Goal: Task Accomplishment & Management: Manage account settings

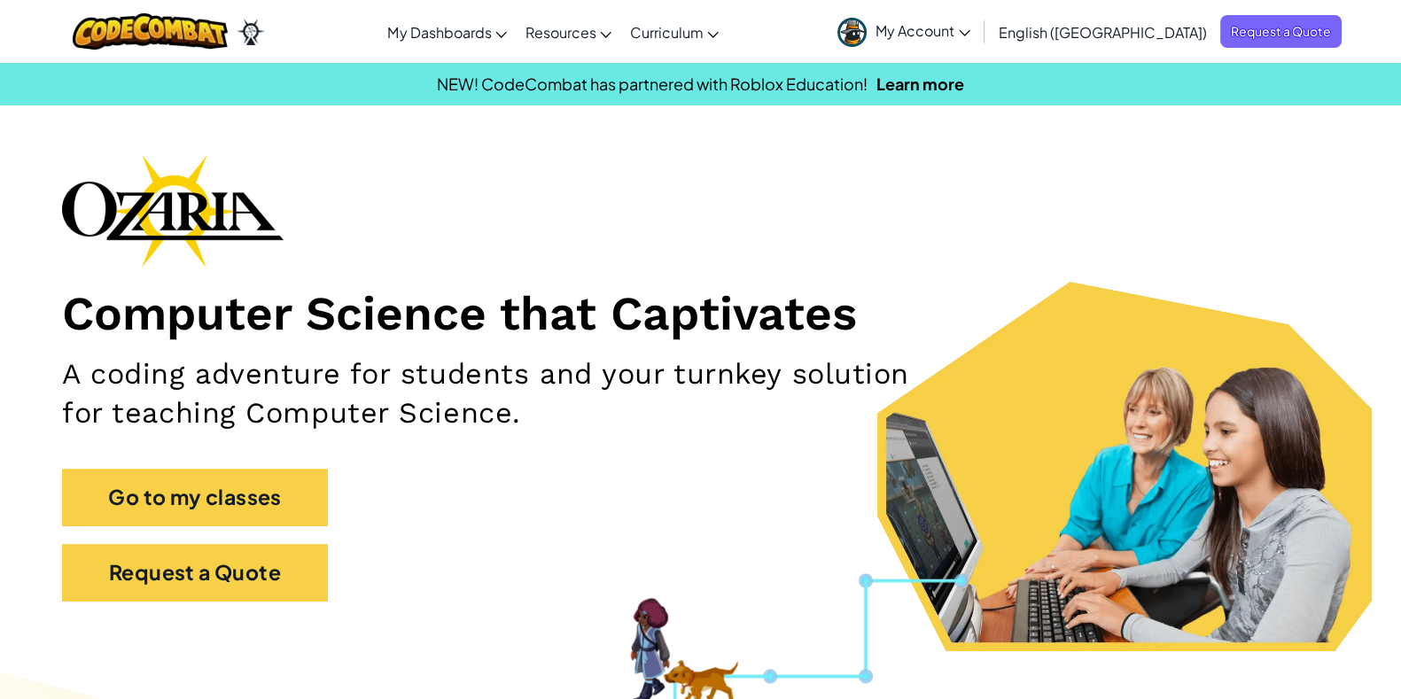
click at [0, 0] on link "Ozaria Teacher Dashboard" at bounding box center [0, 0] width 0 height 0
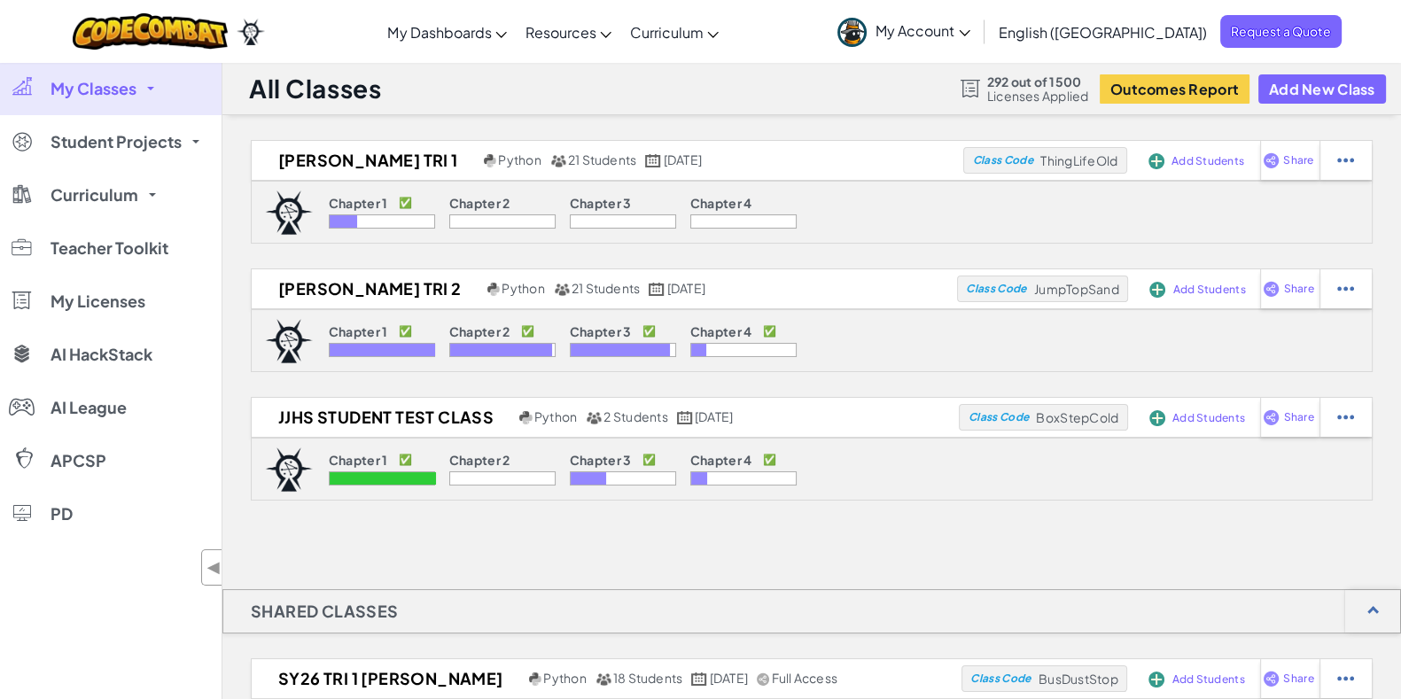
click at [1333, 180] on div at bounding box center [1345, 160] width 52 height 39
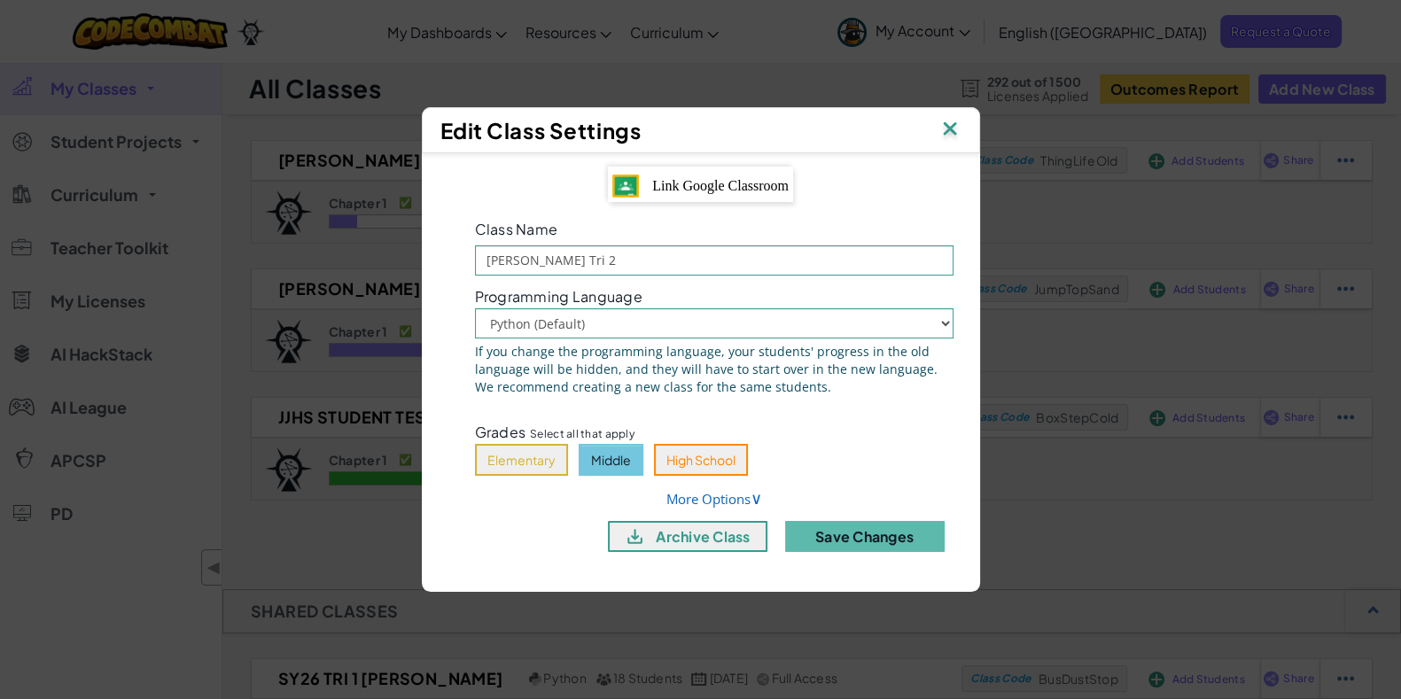
click at [702, 529] on button "archive class" at bounding box center [687, 536] width 159 height 31
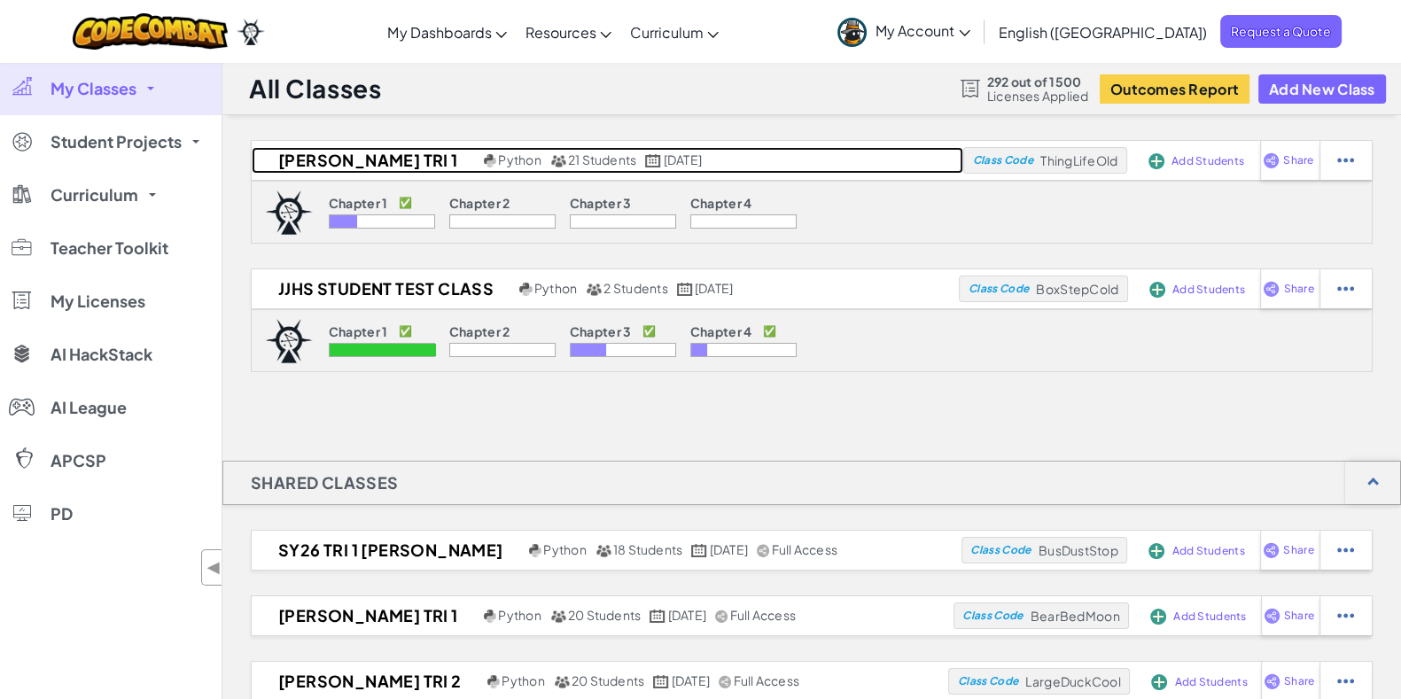
click at [345, 156] on h2 "[PERSON_NAME] Tri 1" at bounding box center [366, 160] width 228 height 27
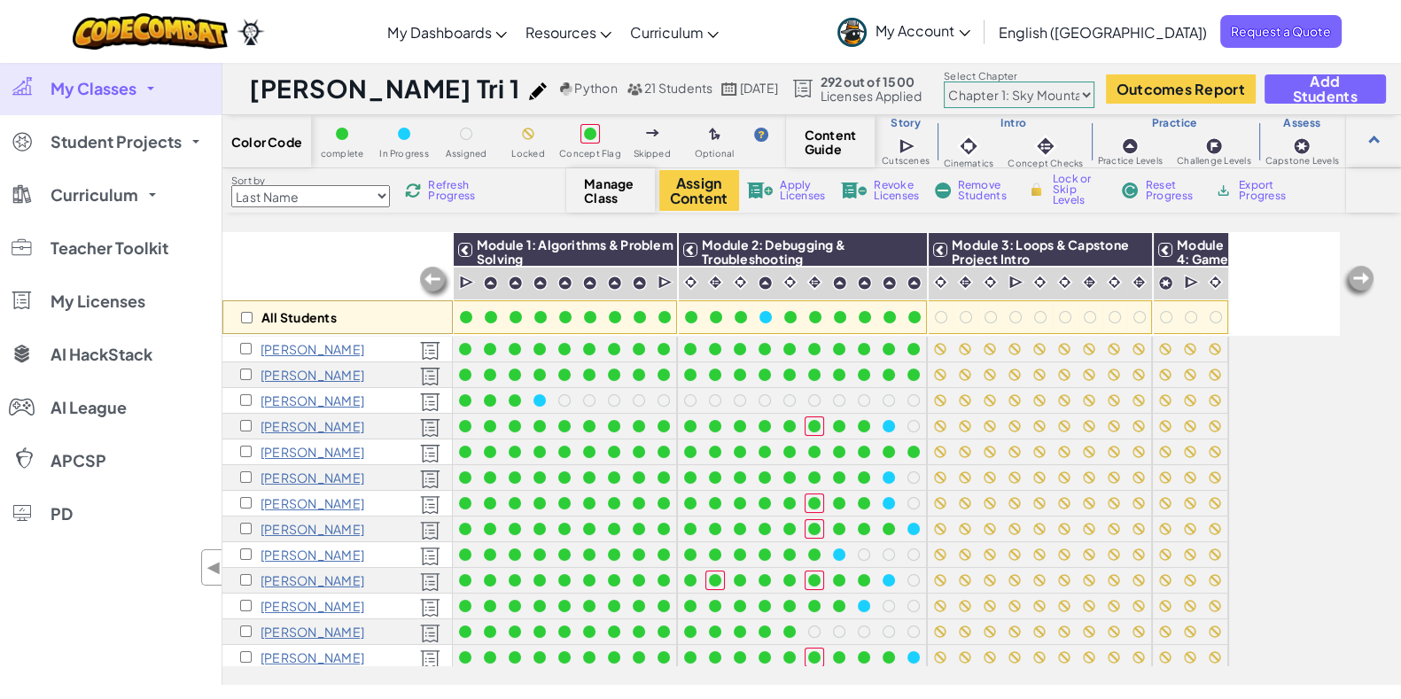
click at [529, 96] on img at bounding box center [538, 91] width 18 height 18
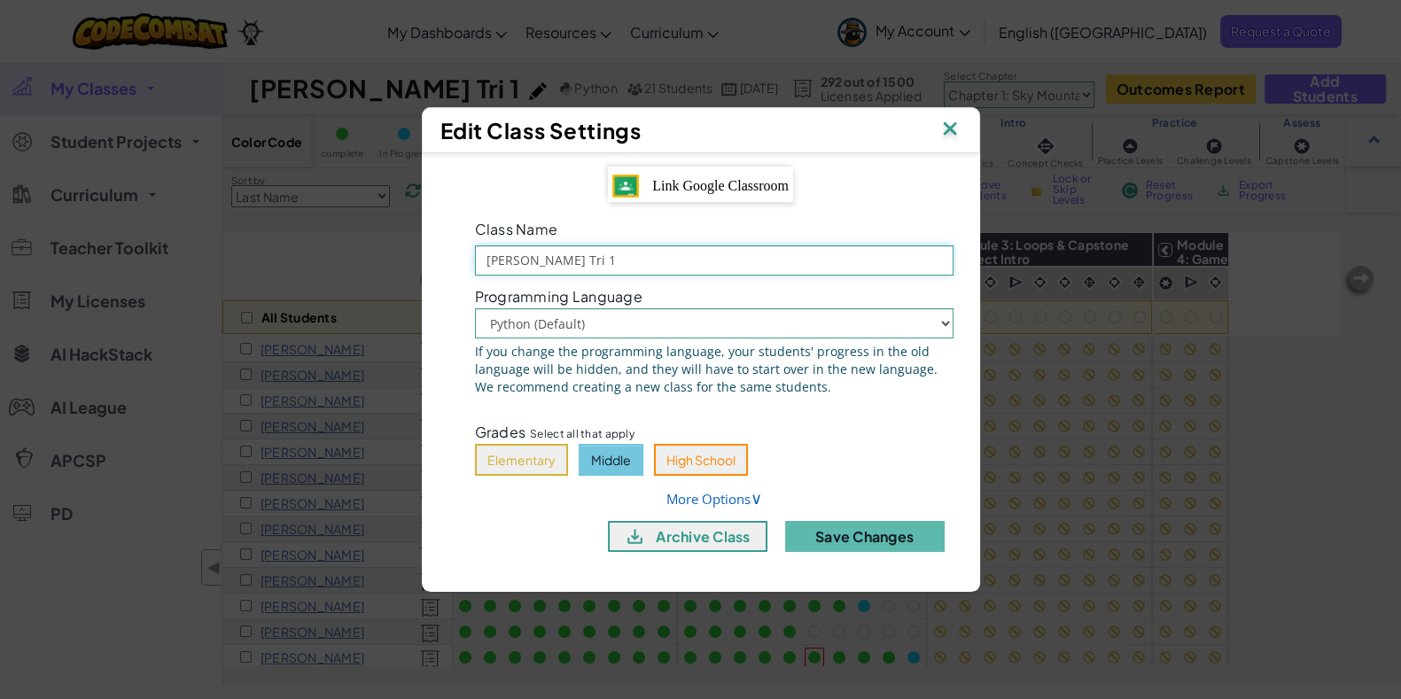
click at [482, 269] on input "[PERSON_NAME] Tri 1" at bounding box center [714, 260] width 478 height 30
type input "SY26 [PERSON_NAME] Tri 1"
click at [864, 529] on button "Save Changes" at bounding box center [864, 536] width 159 height 31
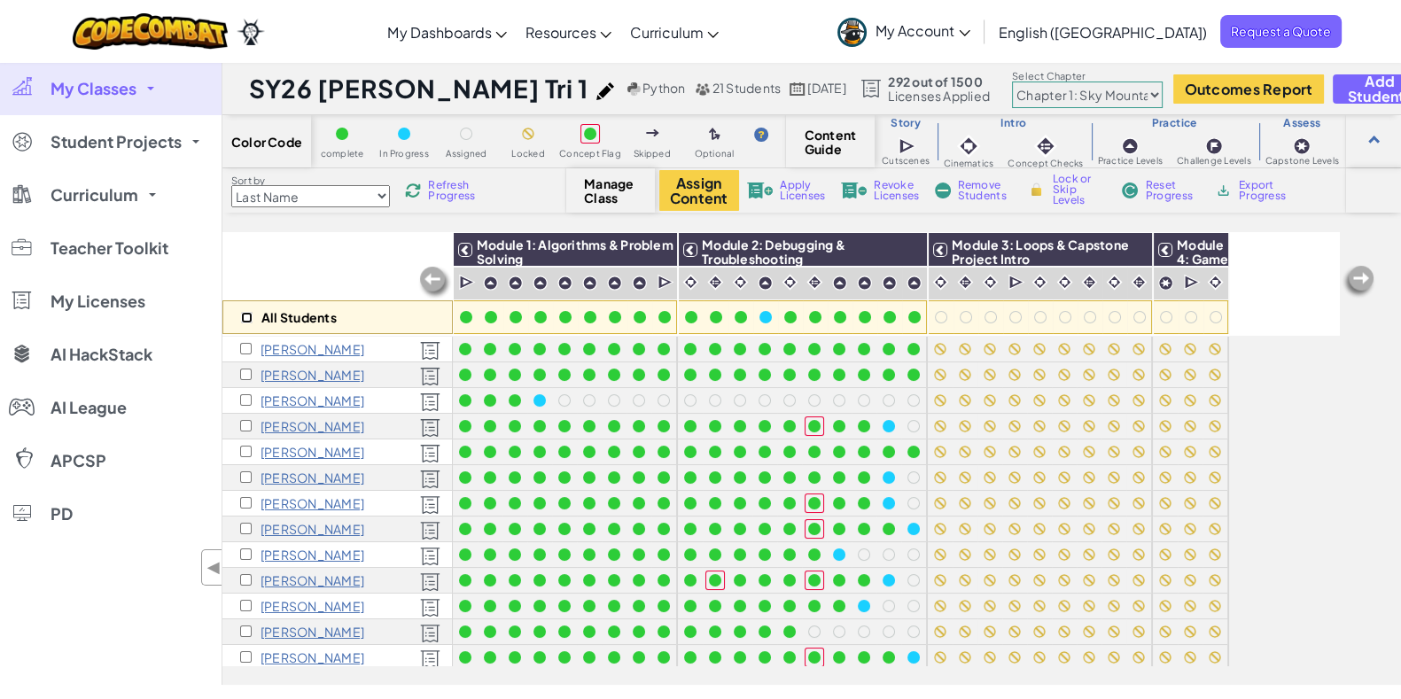
click at [245, 316] on input "checkbox" at bounding box center [247, 318] width 12 height 12
checkbox input "true"
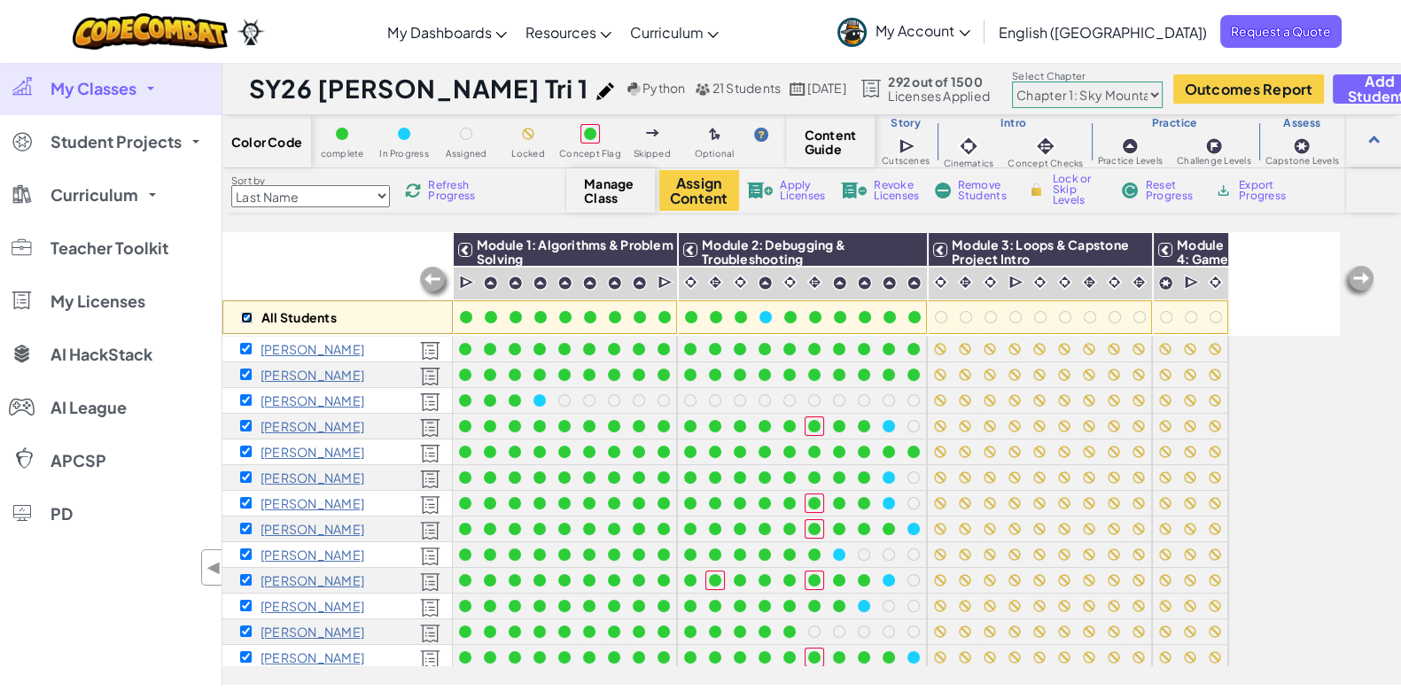
checkbox input "true"
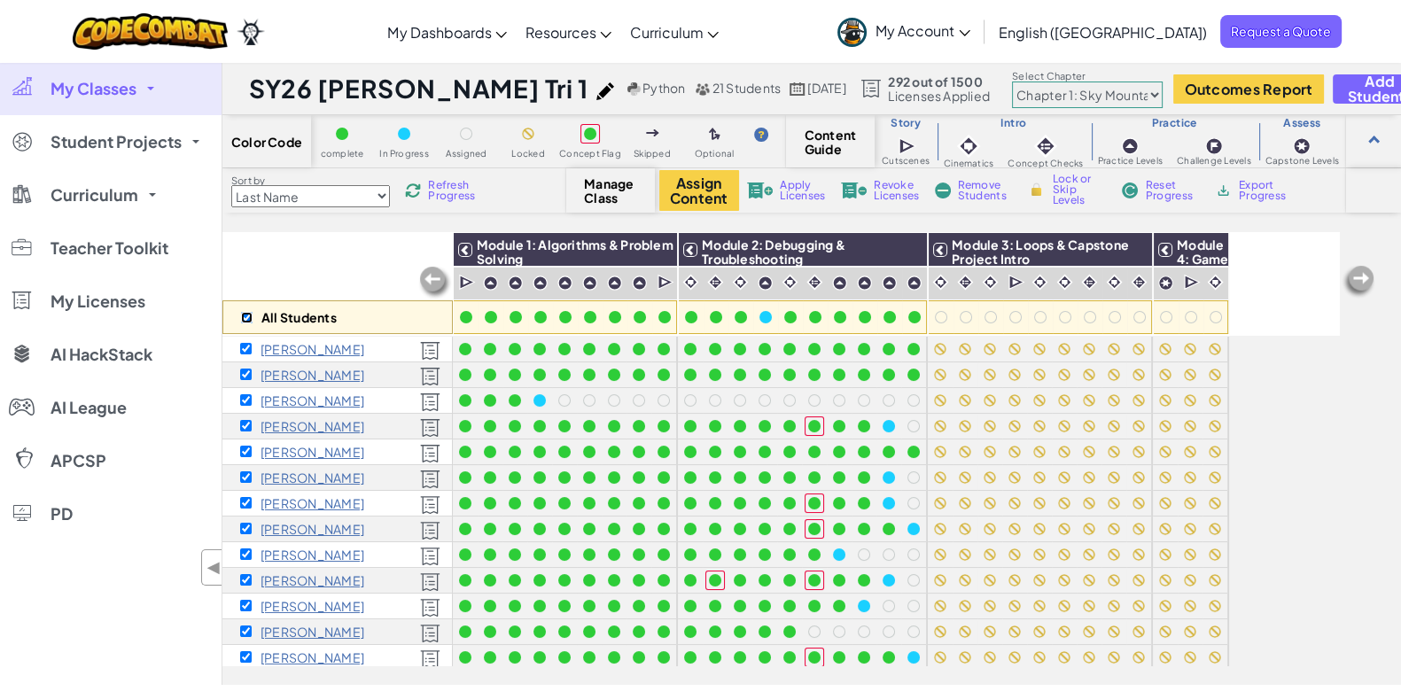
checkbox input "true"
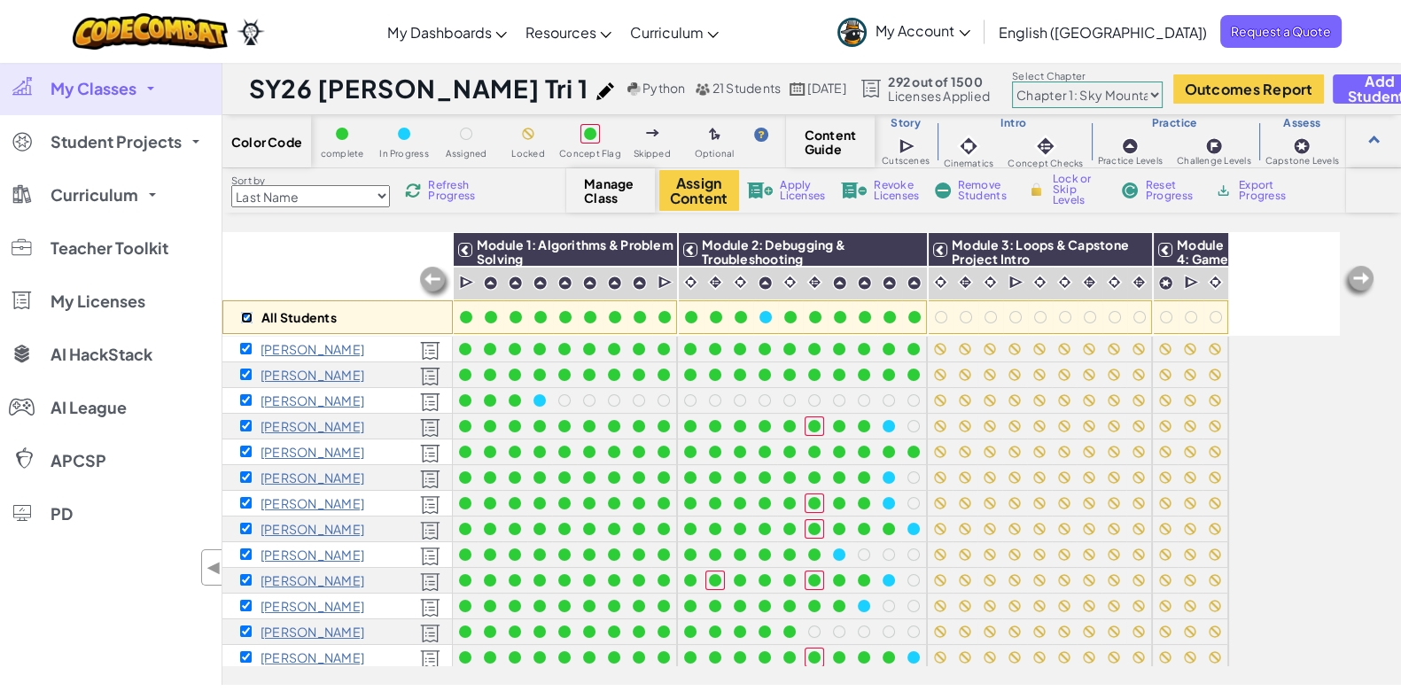
checkbox input "true"
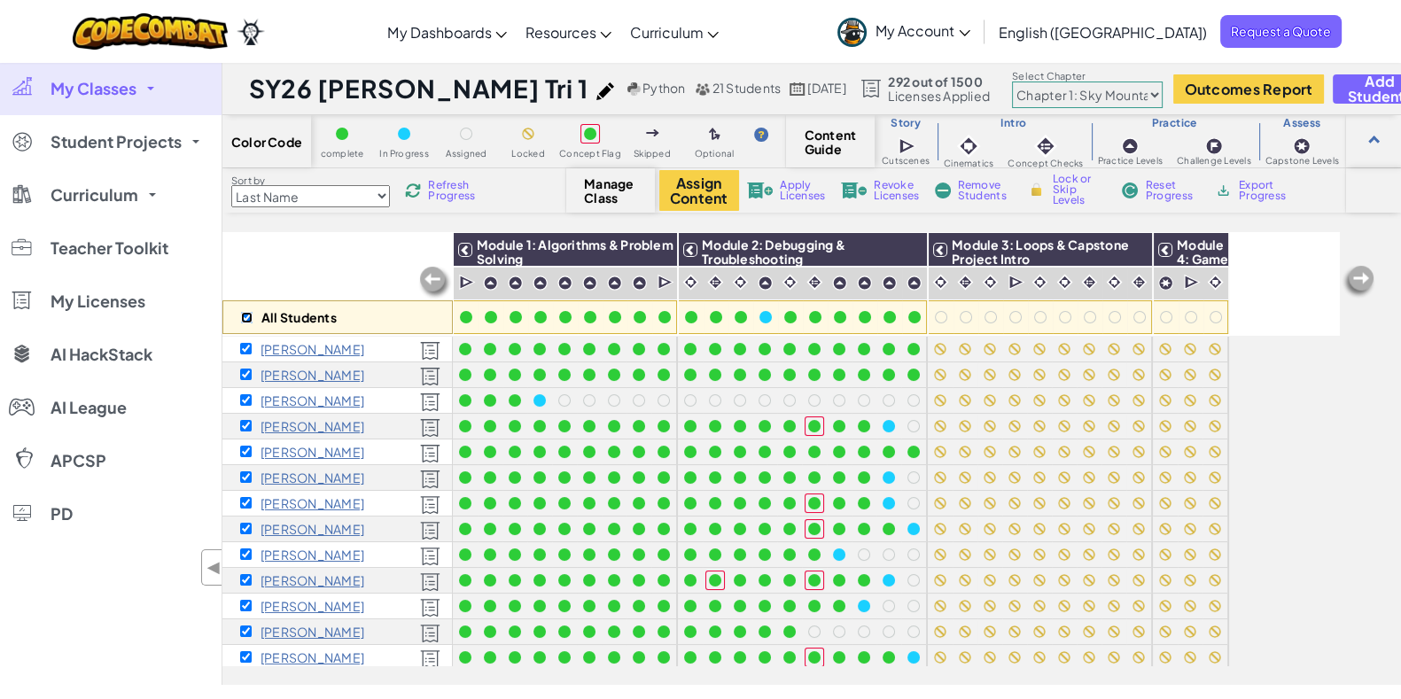
checkbox input "true"
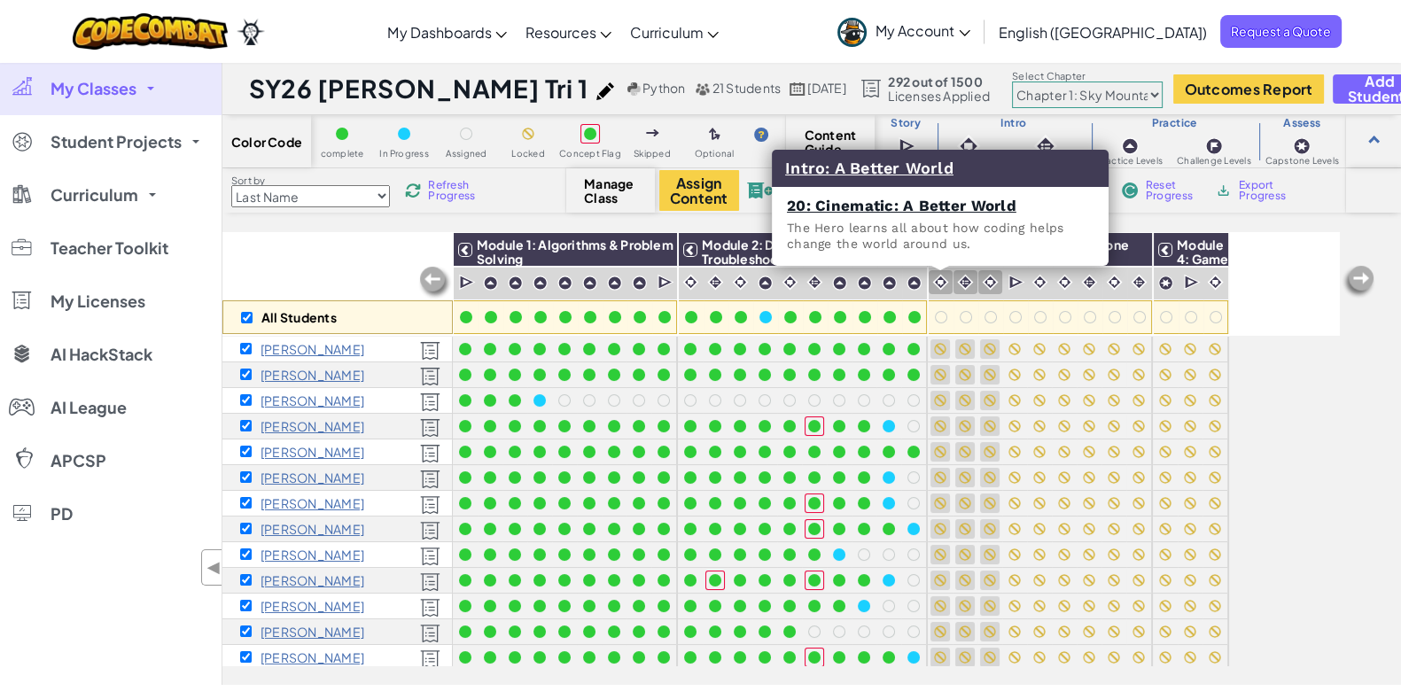
click at [935, 283] on img at bounding box center [940, 282] width 17 height 17
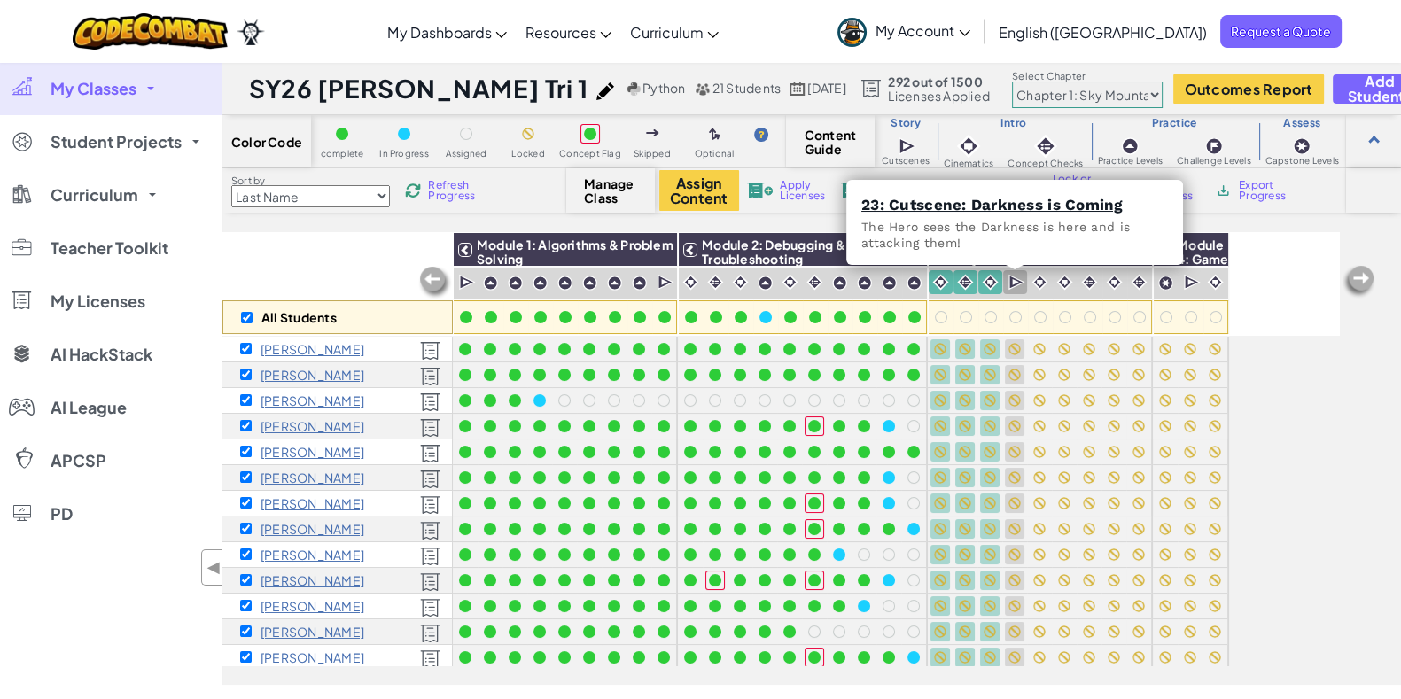
click at [1019, 285] on img at bounding box center [1016, 283] width 17 height 18
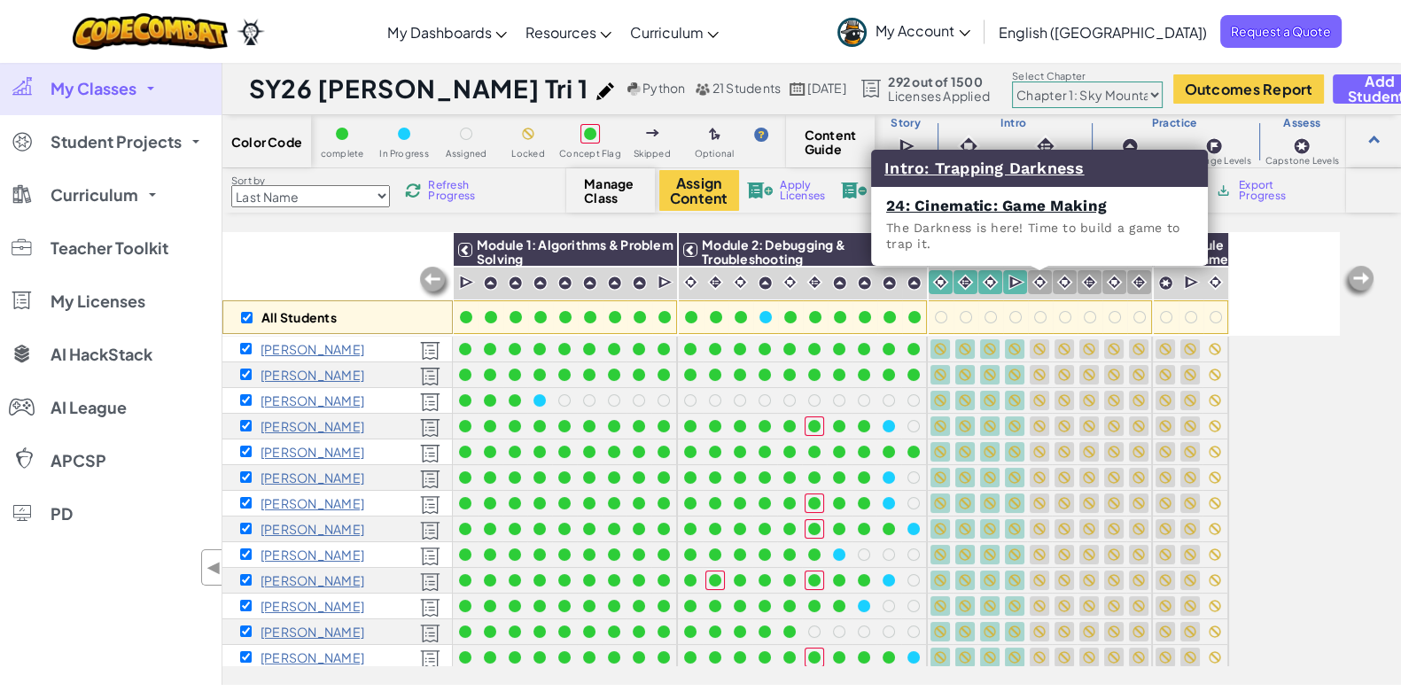
click at [1043, 285] on img at bounding box center [1039, 282] width 17 height 17
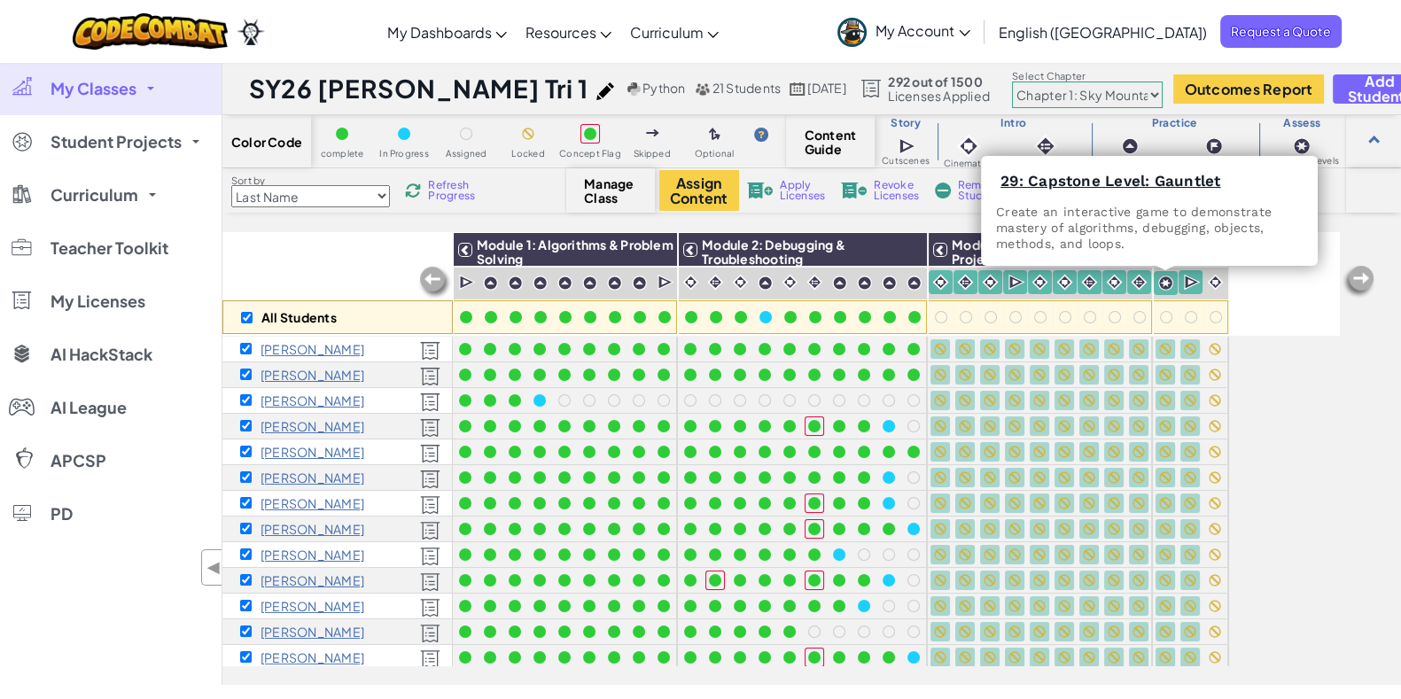
click at [1167, 284] on img at bounding box center [1165, 283] width 15 height 15
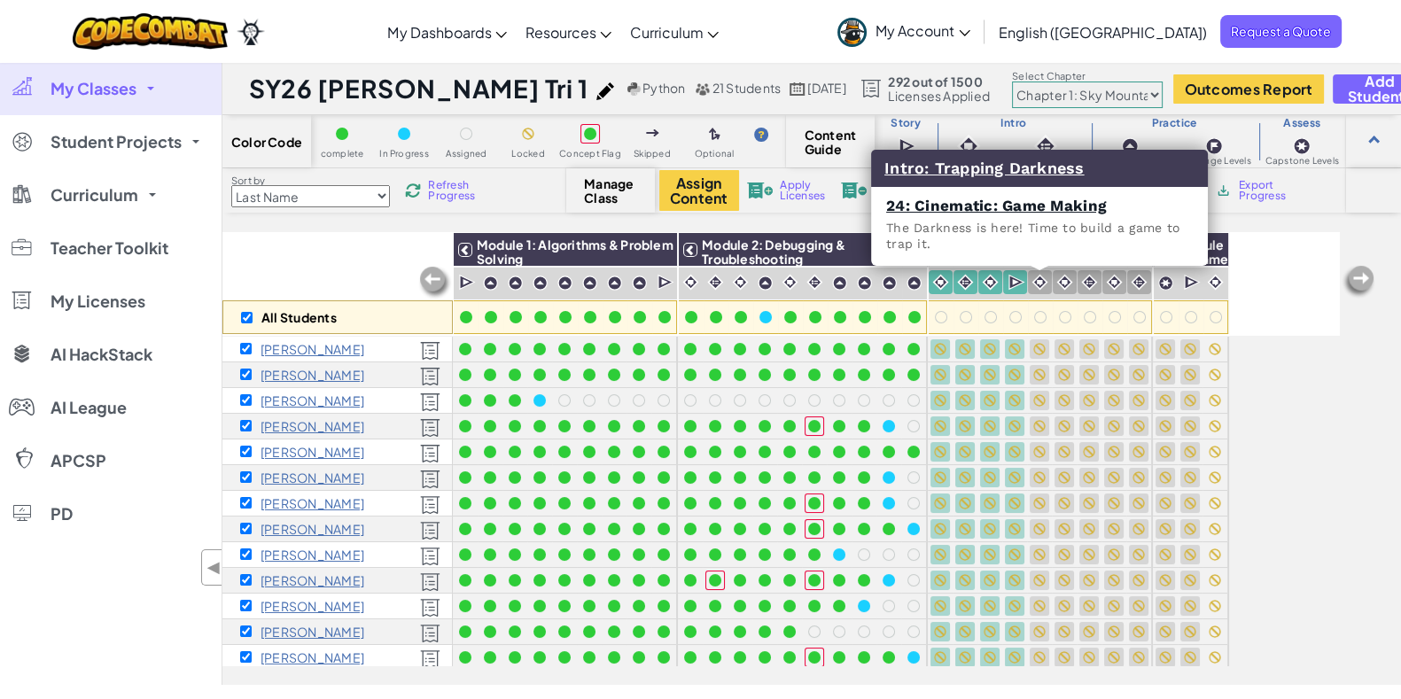
click at [1039, 283] on img at bounding box center [1039, 282] width 17 height 17
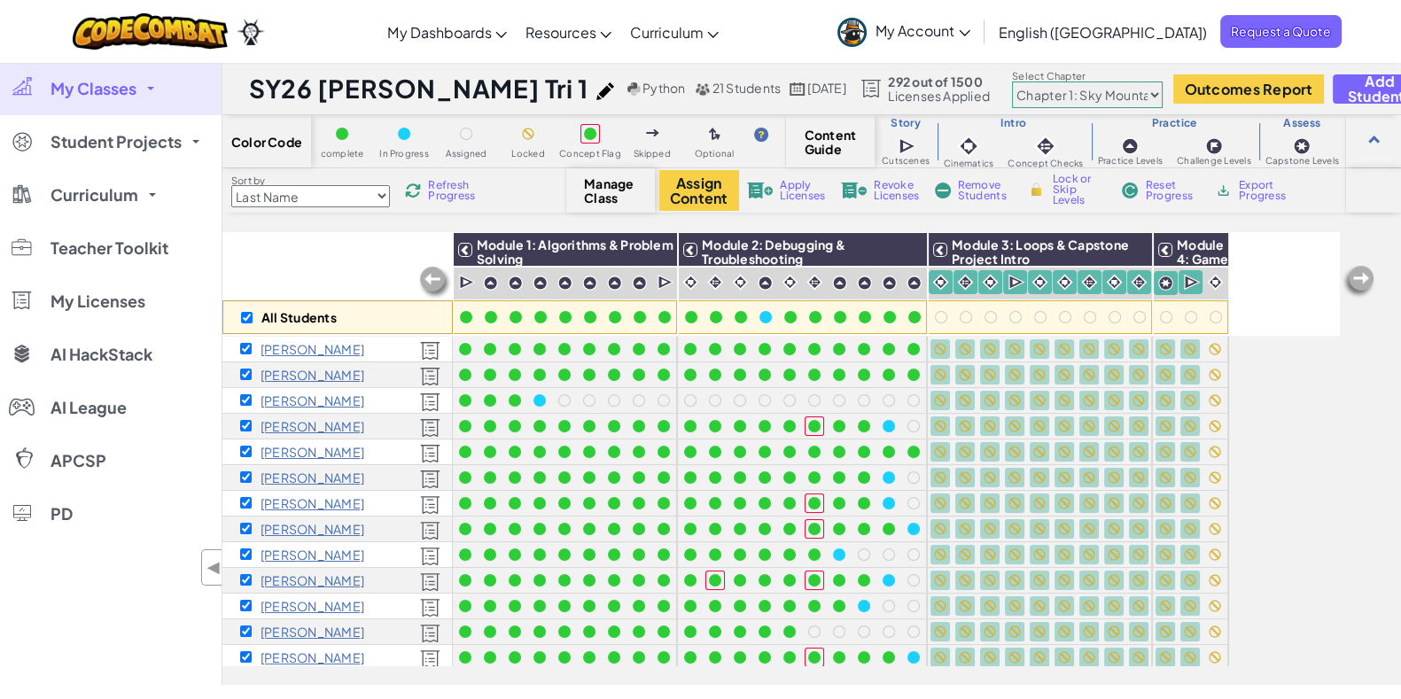
click at [1064, 190] on span "Lock or Skip Levels" at bounding box center [1078, 190] width 52 height 32
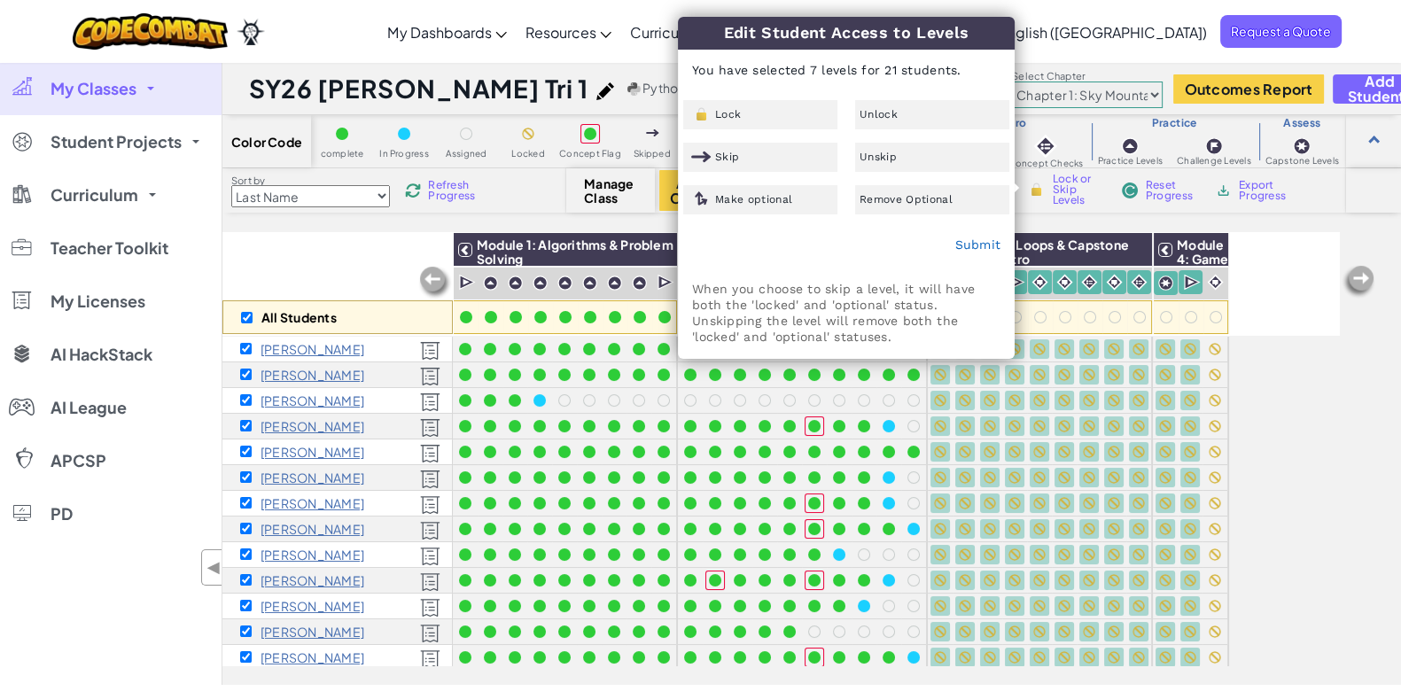
click at [965, 109] on div "Unlock" at bounding box center [932, 114] width 154 height 29
click at [1285, 391] on div "All Students Module 1: Algorithms & Problem Solving Module 2: Debugging & Troub…" at bounding box center [780, 360] width 1116 height 610
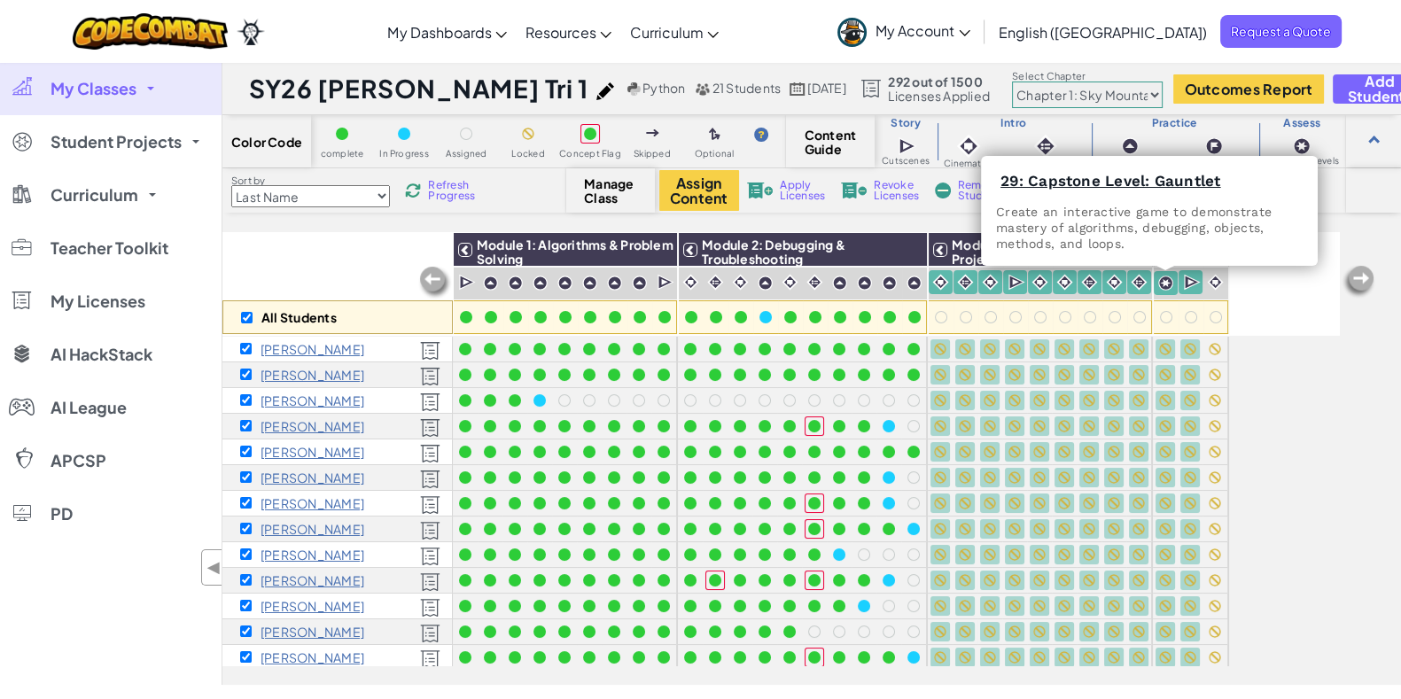
click at [1158, 276] on img at bounding box center [1165, 283] width 15 height 15
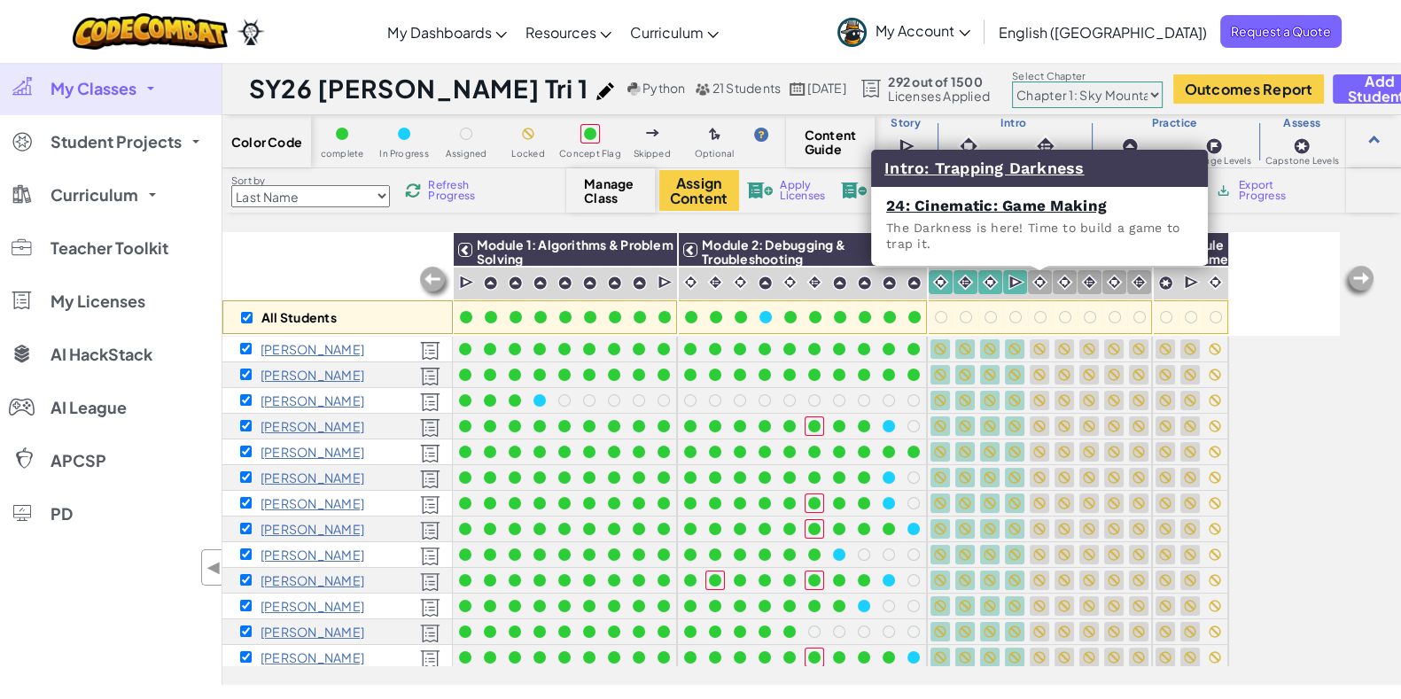
click at [1033, 274] on img at bounding box center [1039, 282] width 17 height 17
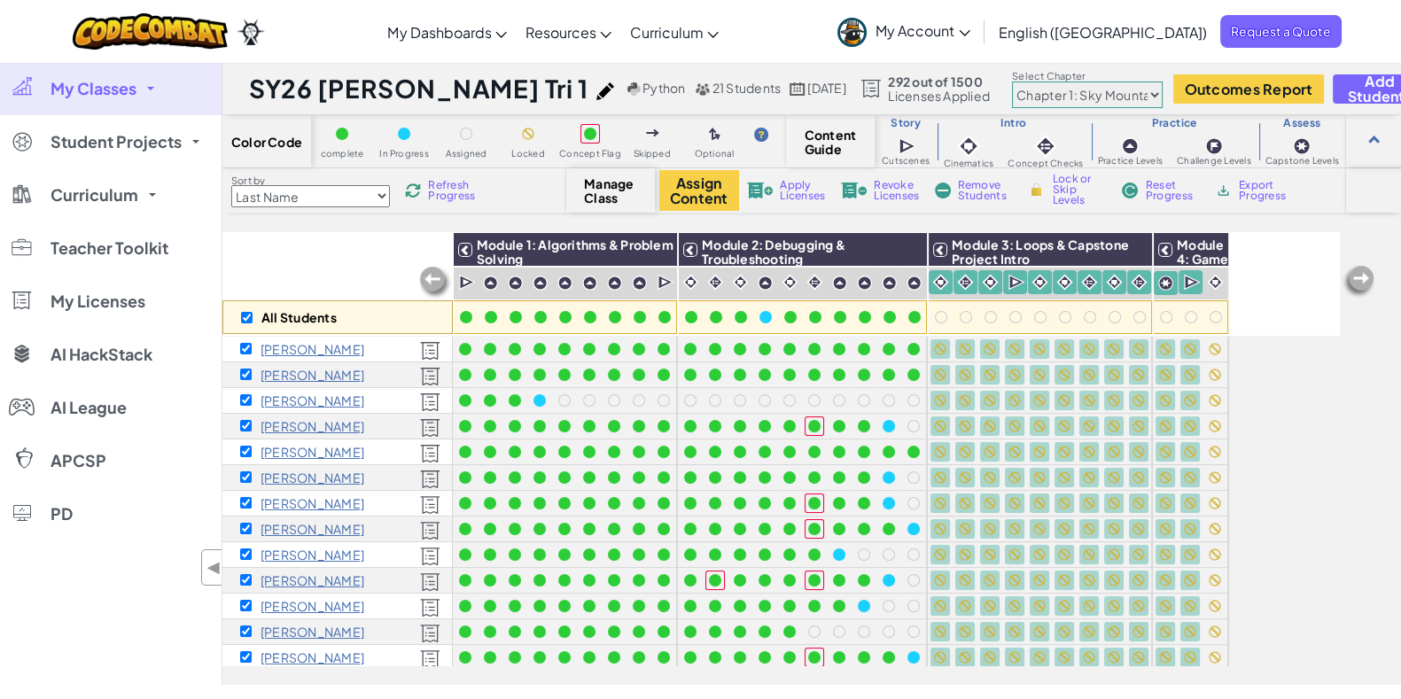
click at [1054, 177] on span "Lock or Skip Levels" at bounding box center [1078, 190] width 52 height 32
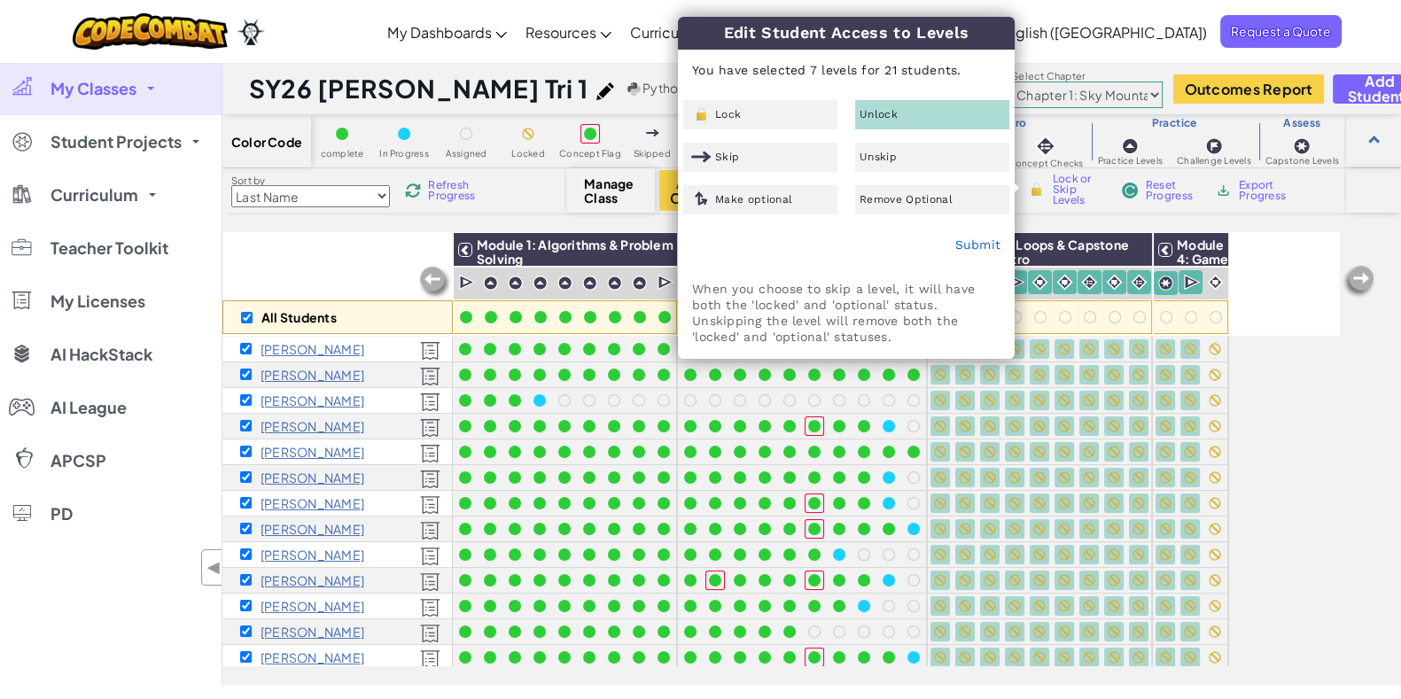
click at [873, 109] on span "Unlock" at bounding box center [878, 114] width 38 height 11
click at [968, 248] on link "Submit" at bounding box center [977, 244] width 46 height 14
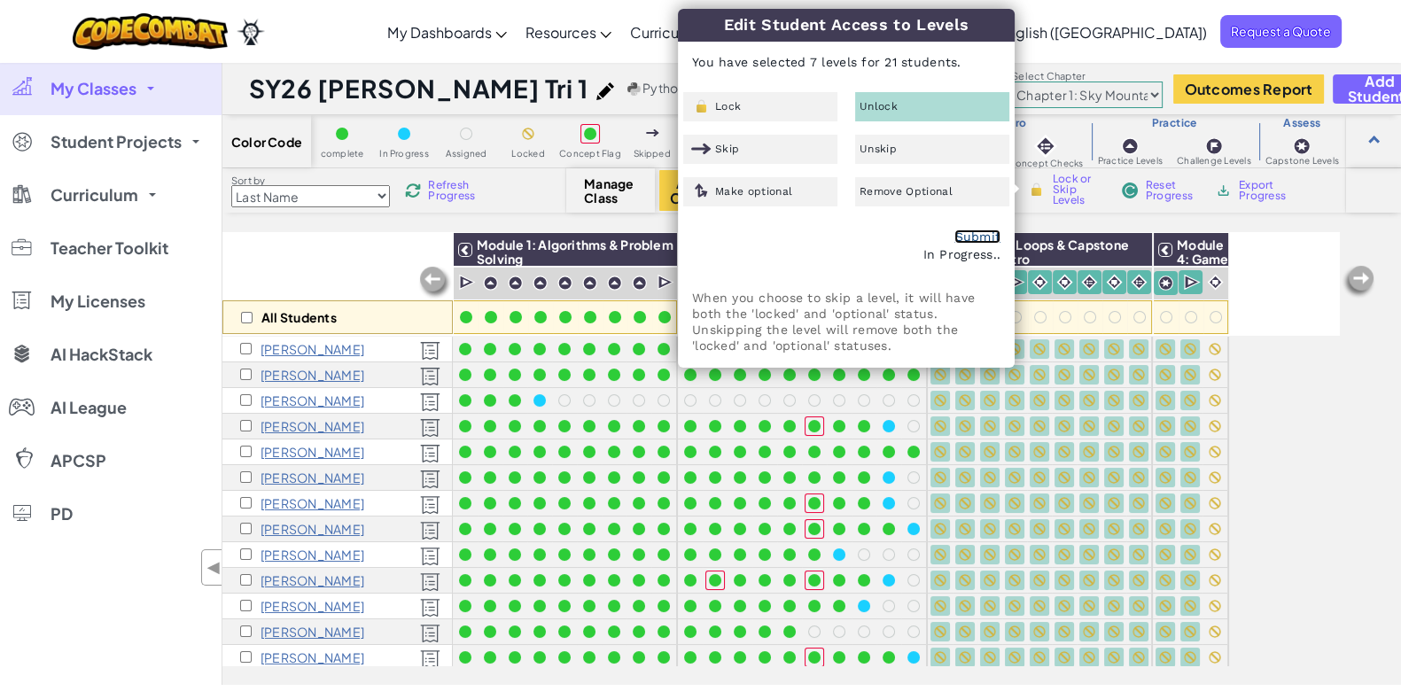
checkbox input "false"
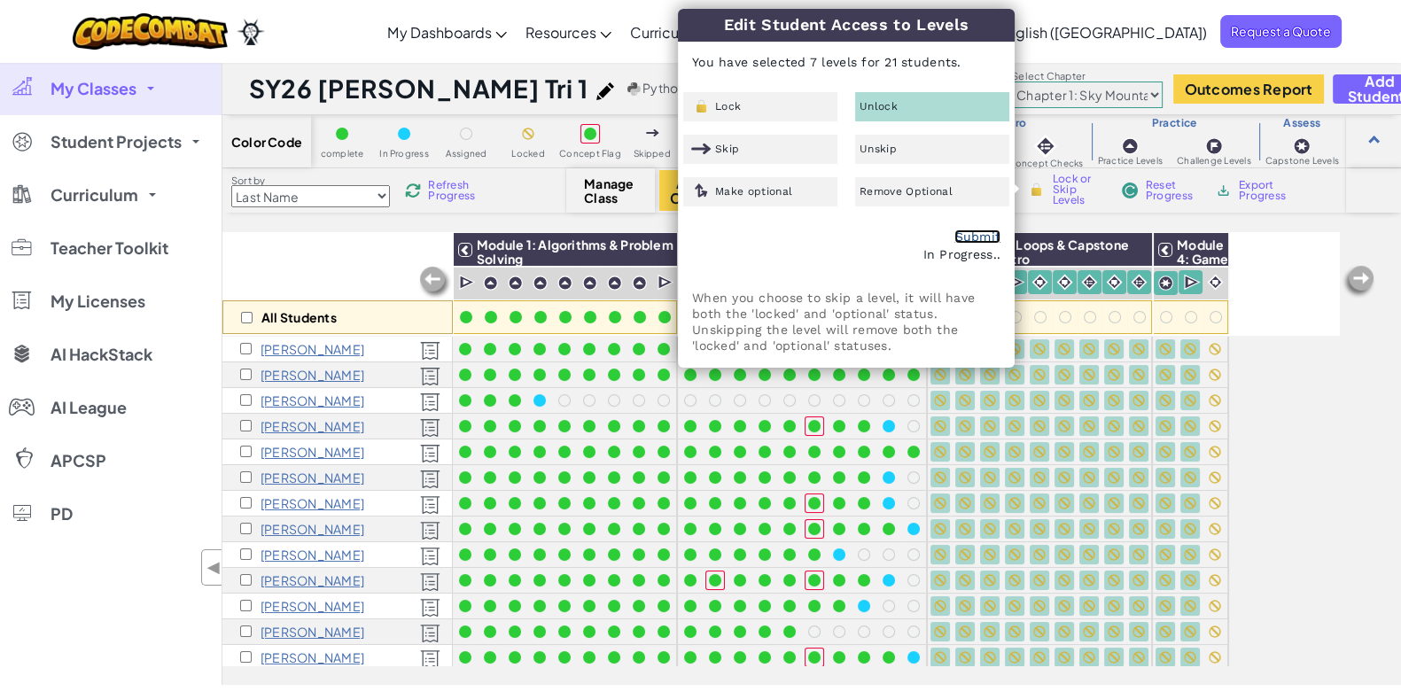
checkbox input "false"
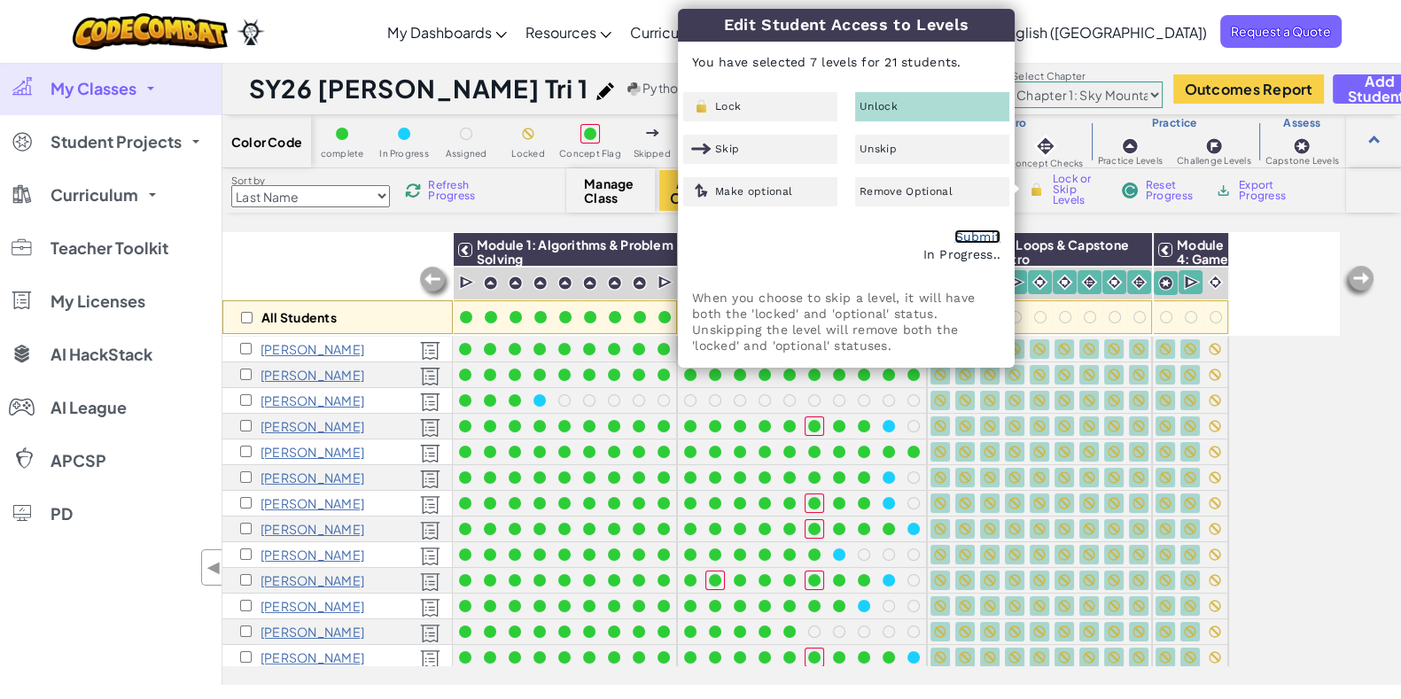
checkbox input "false"
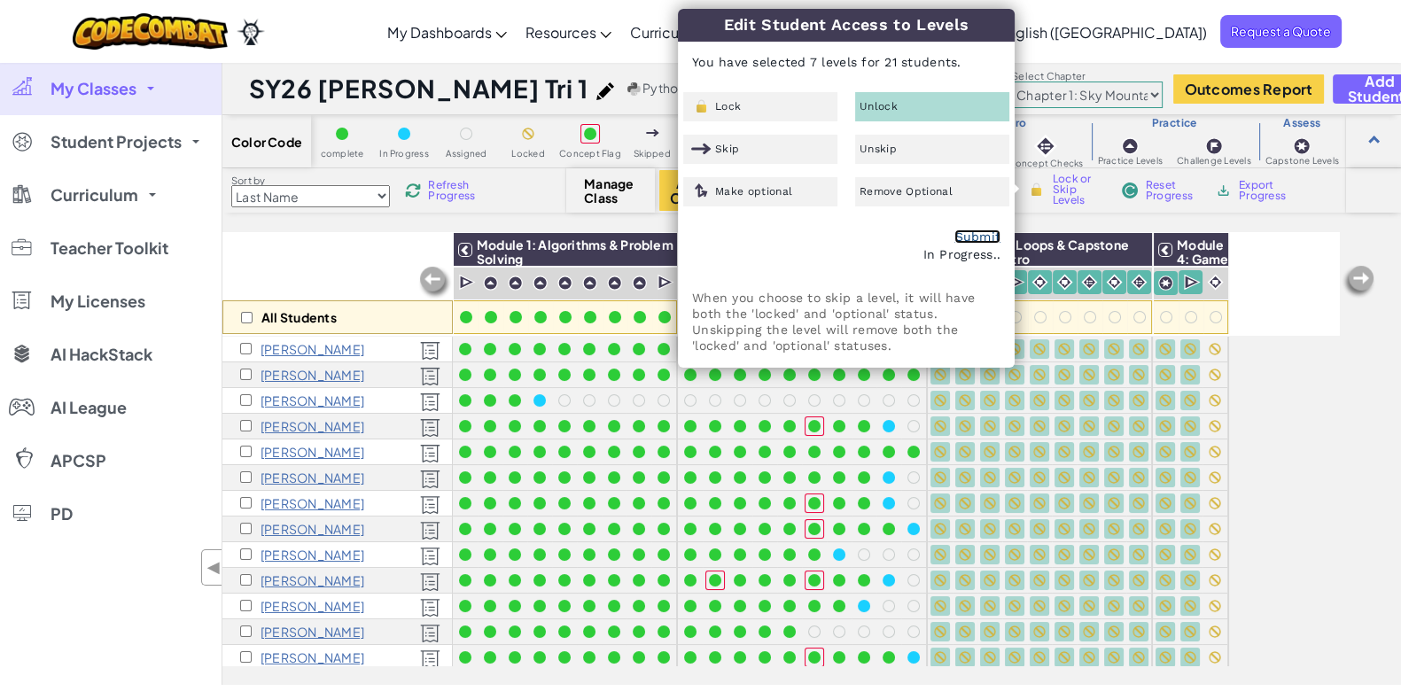
checkbox input "false"
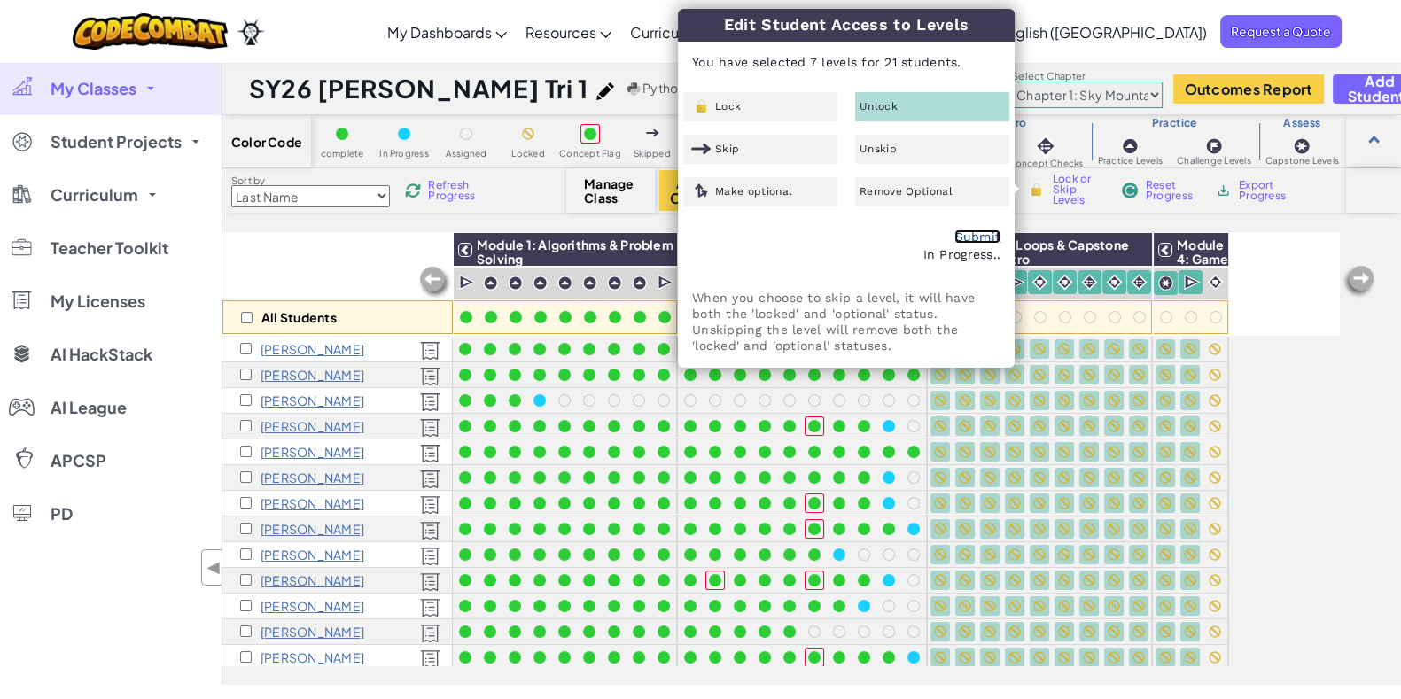
checkbox input "false"
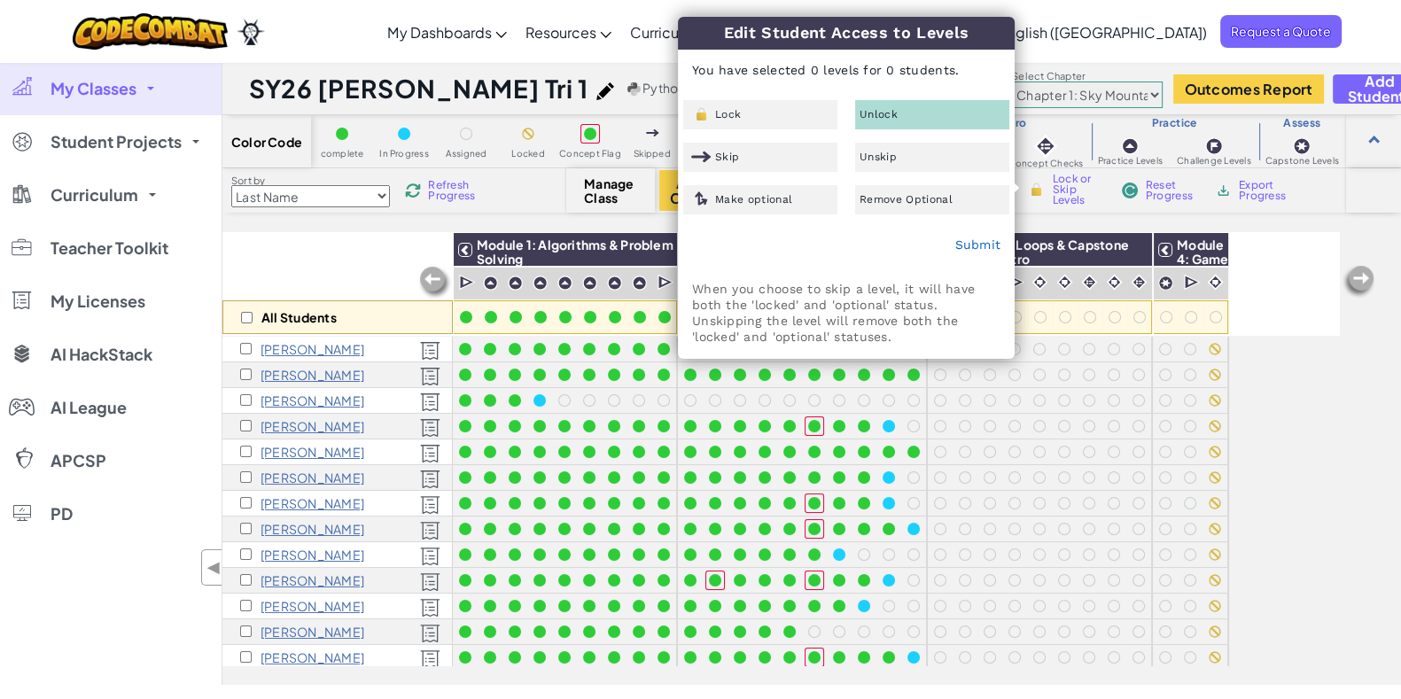
click at [1262, 477] on div "All Students Module 1: Algorithms & Problem Solving Module 2: Debugging & Troub…" at bounding box center [780, 360] width 1116 height 610
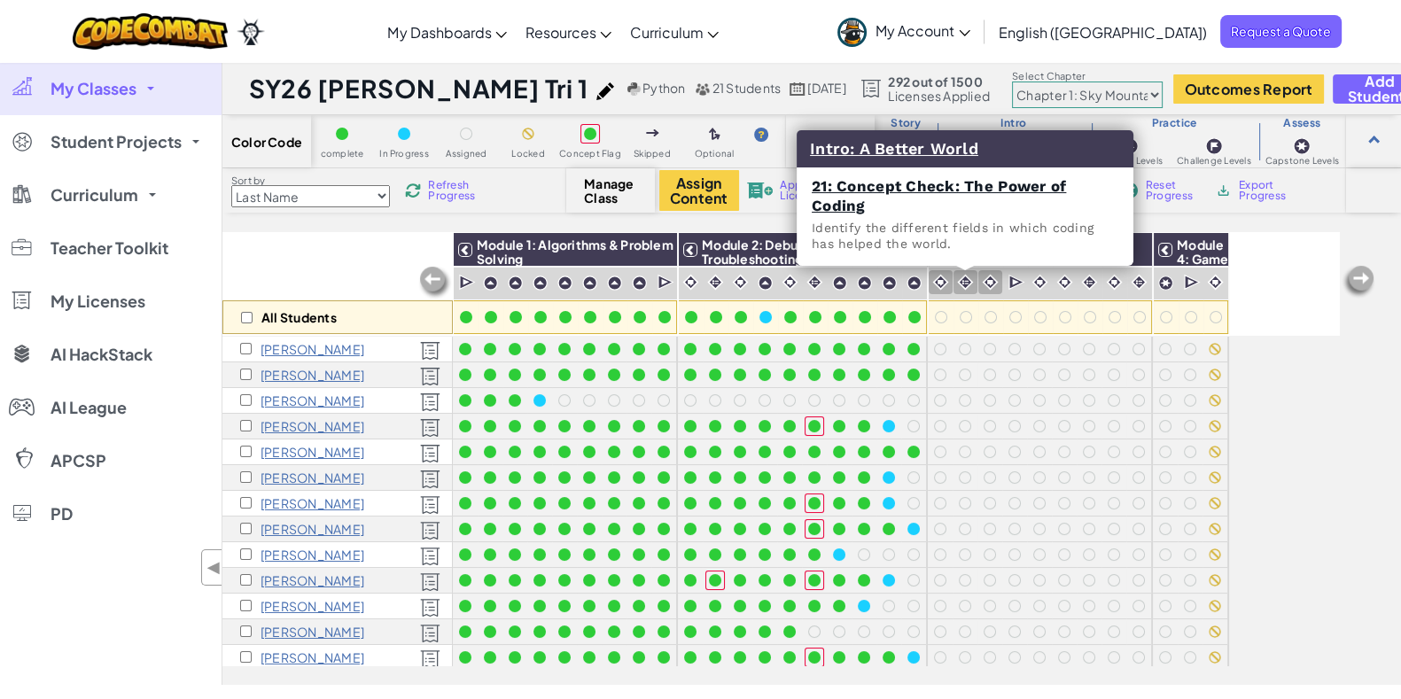
click at [967, 283] on img at bounding box center [965, 282] width 17 height 17
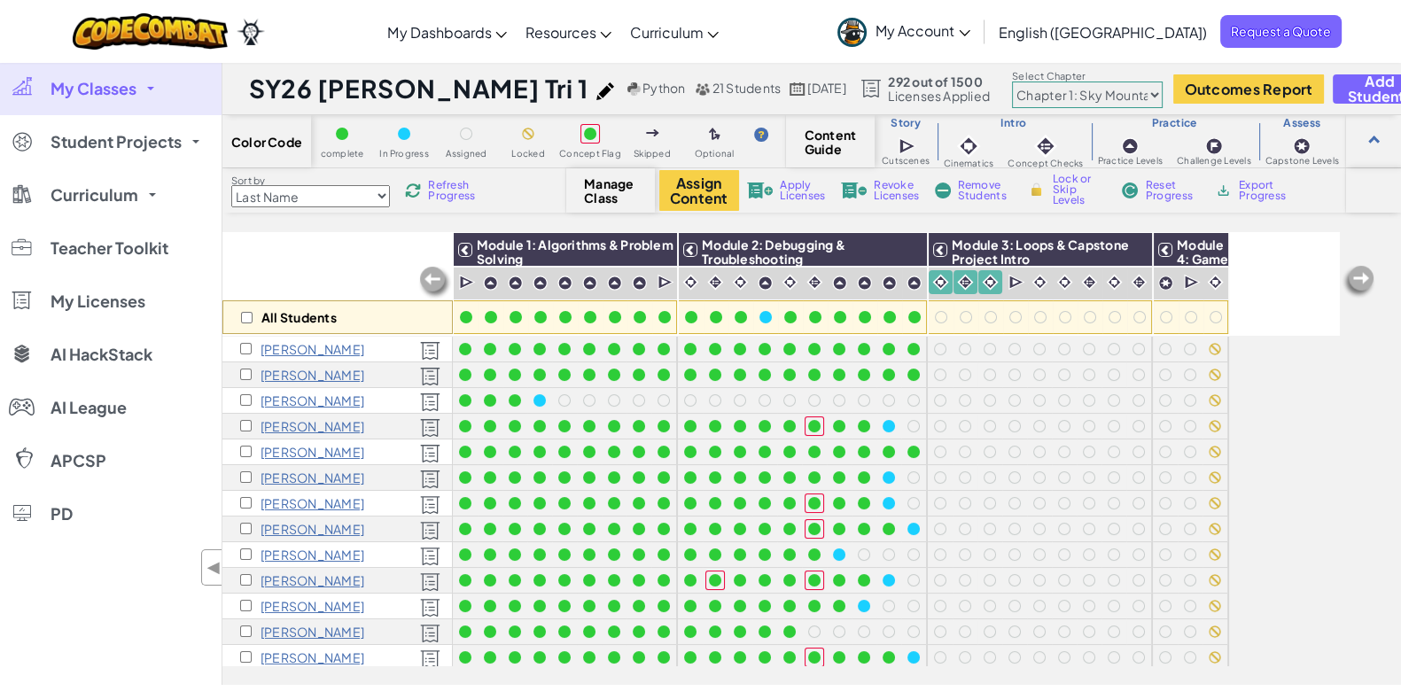
click at [61, 213] on link "Curriculum" at bounding box center [110, 194] width 221 height 53
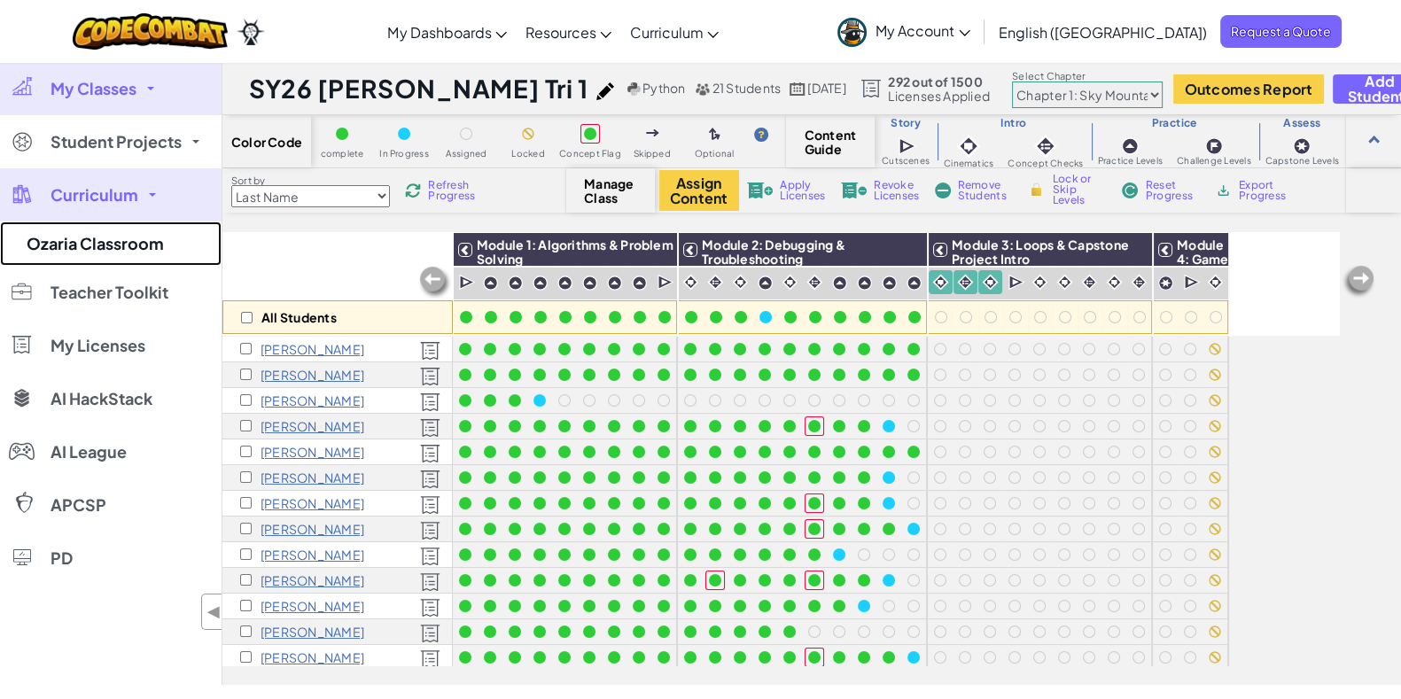
click at [86, 238] on link "Ozaria Classroom" at bounding box center [110, 243] width 221 height 44
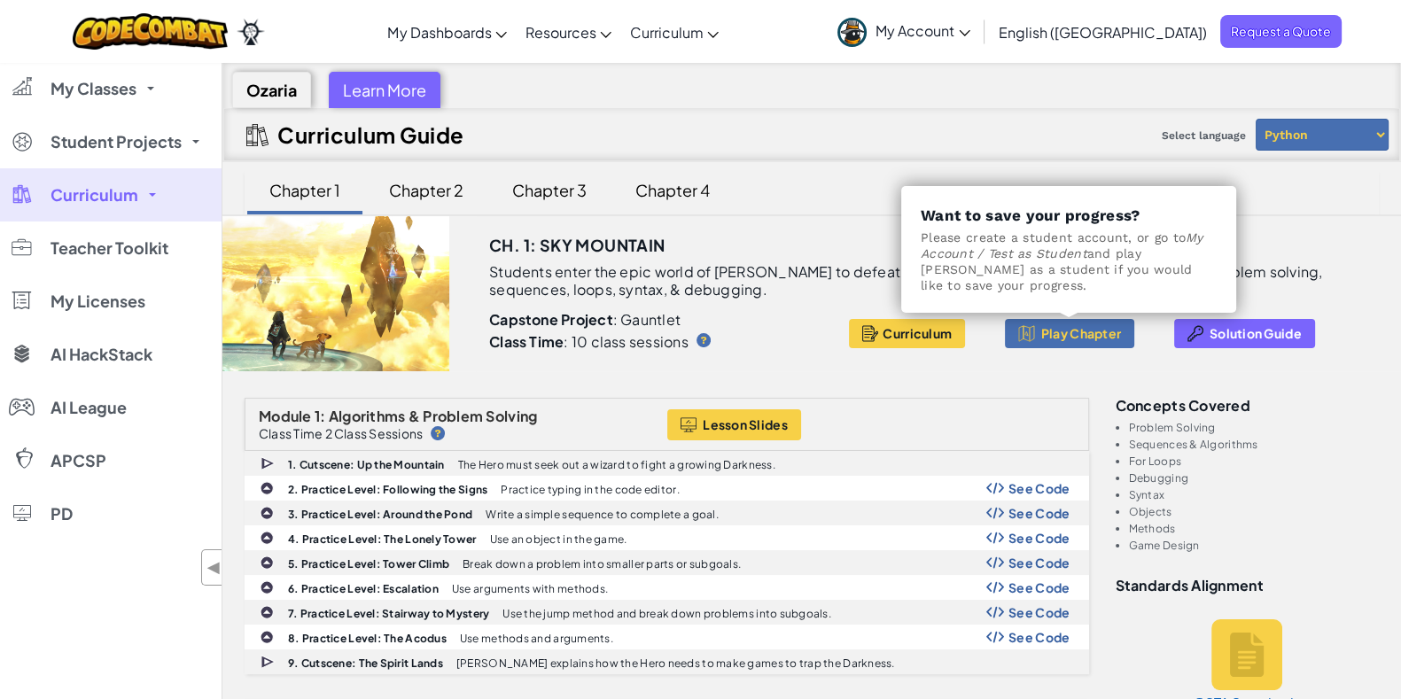
click at [1036, 330] on button "Play Chapter" at bounding box center [1069, 333] width 129 height 29
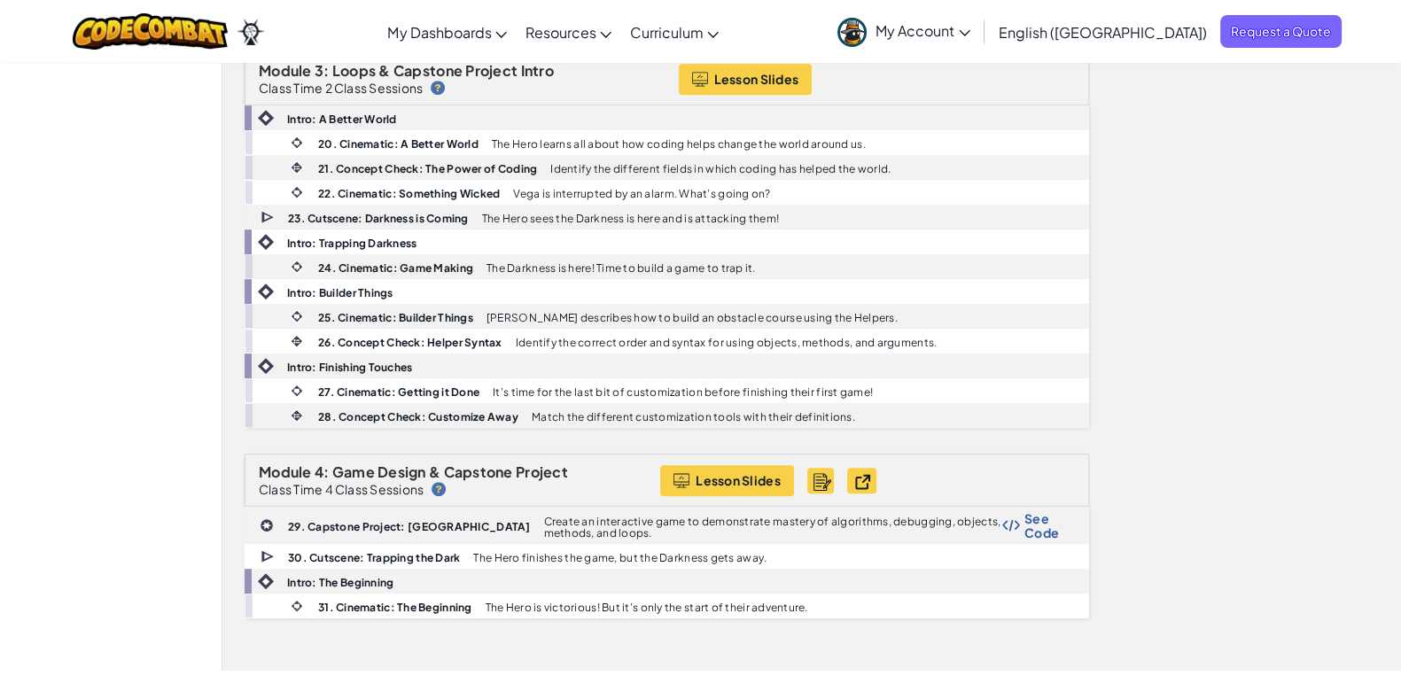
scroll to position [997, 0]
